Goal: Find specific page/section: Find specific page/section

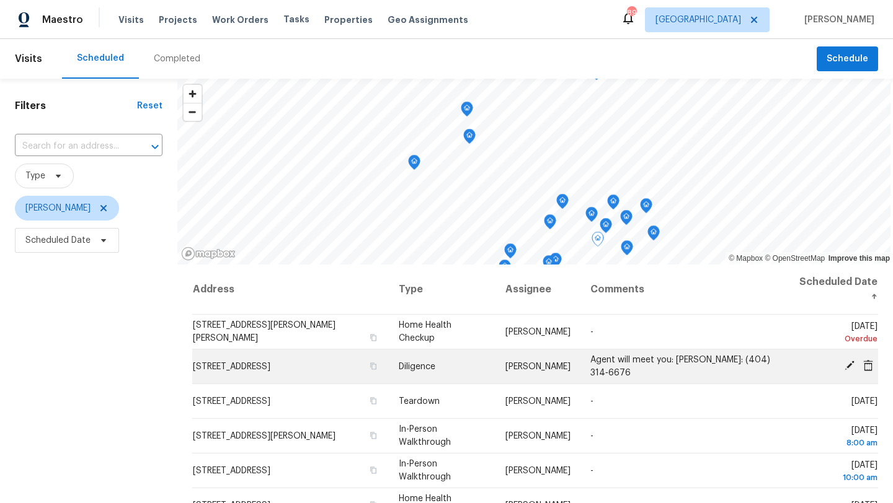
click at [260, 367] on span "[STREET_ADDRESS]" at bounding box center [231, 366] width 77 height 9
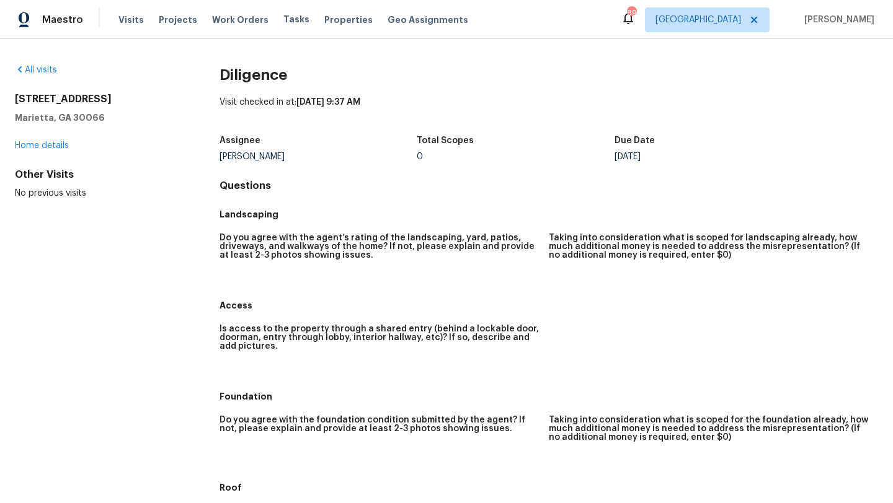
click at [44, 150] on div "[STREET_ADDRESS] Home details" at bounding box center [97, 122] width 165 height 61
click at [44, 147] on link "Home details" at bounding box center [42, 145] width 54 height 9
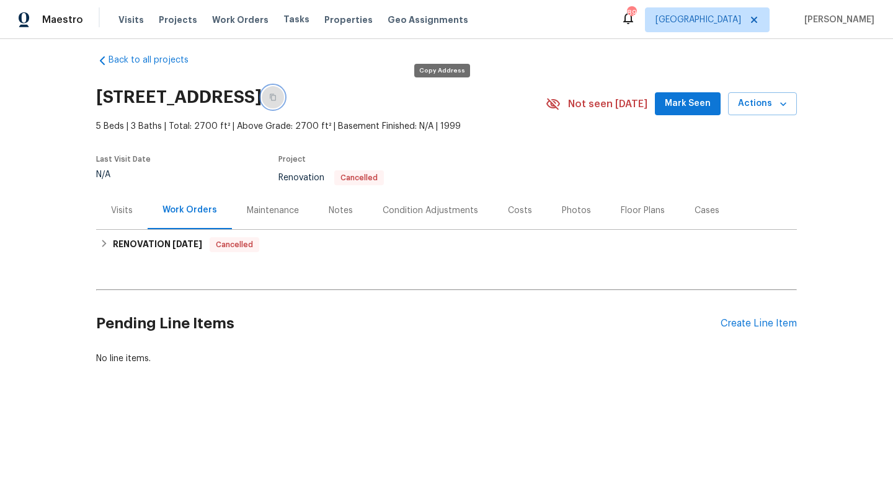
click at [284, 105] on button "button" at bounding box center [273, 97] width 22 height 22
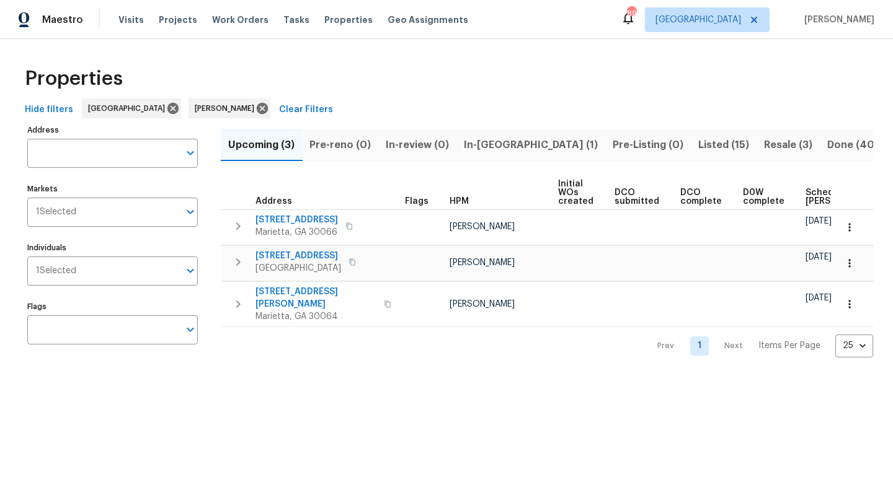
click at [508, 146] on span "In-reno (1)" at bounding box center [531, 144] width 134 height 17
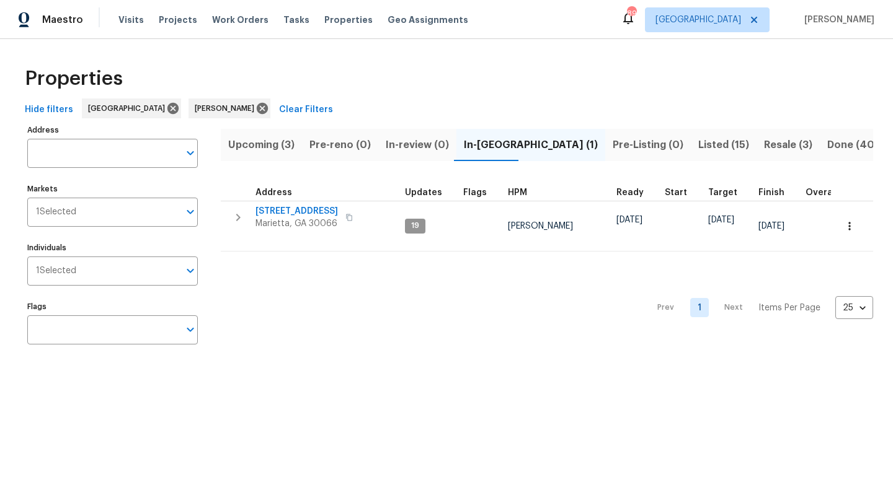
click at [288, 147] on span "Upcoming (3)" at bounding box center [261, 144] width 66 height 17
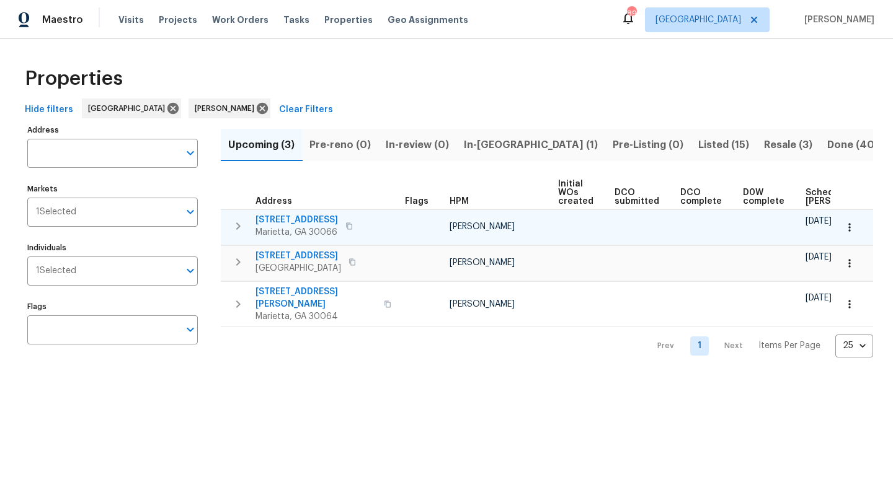
click at [849, 228] on icon "button" at bounding box center [849, 227] width 12 height 12
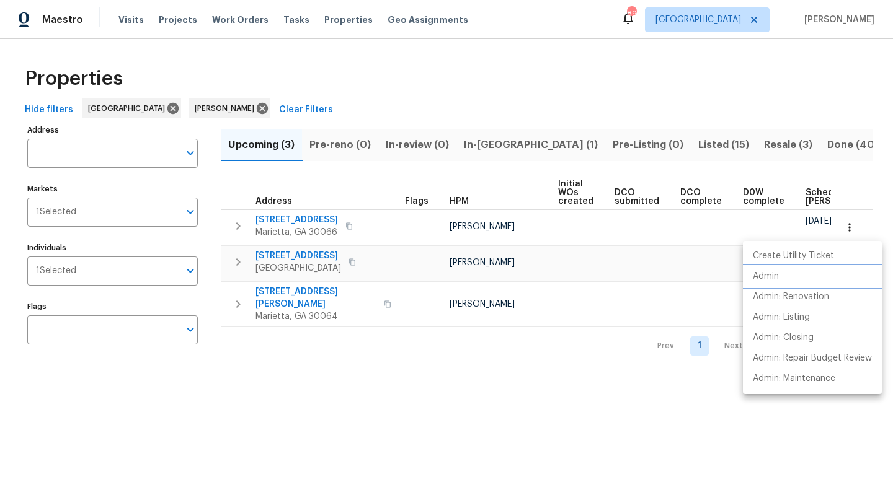
click at [789, 275] on li "Admin" at bounding box center [812, 277] width 139 height 20
